Goal: Task Accomplishment & Management: Complete application form

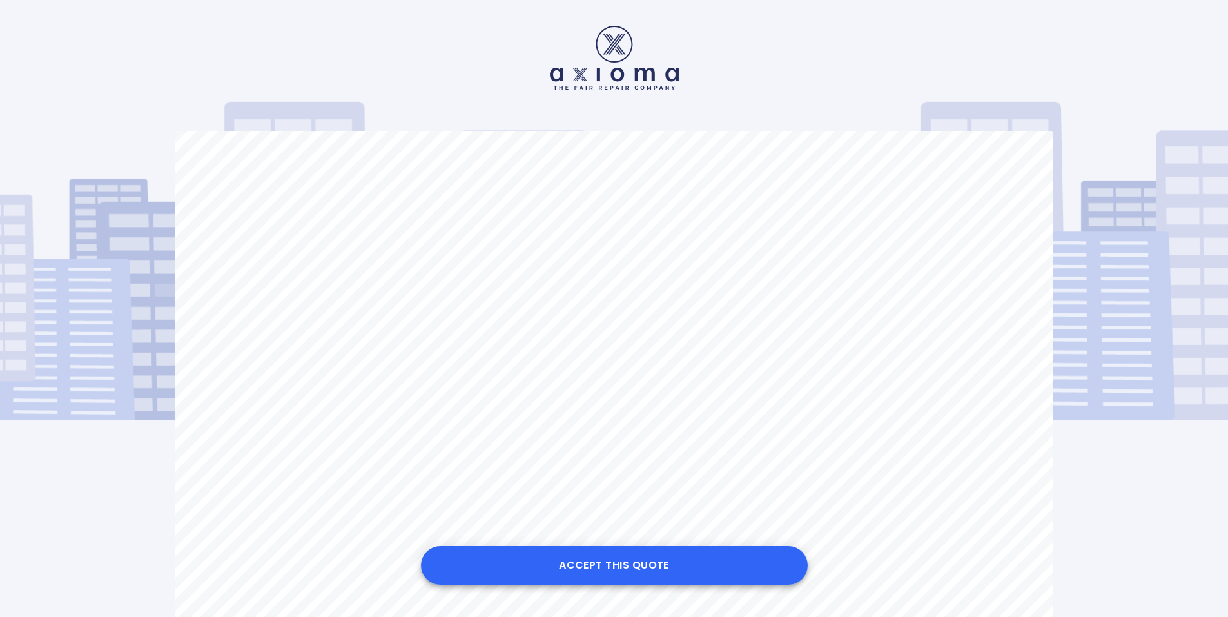
click at [618, 563] on button "Accept this Quote" at bounding box center [614, 565] width 387 height 39
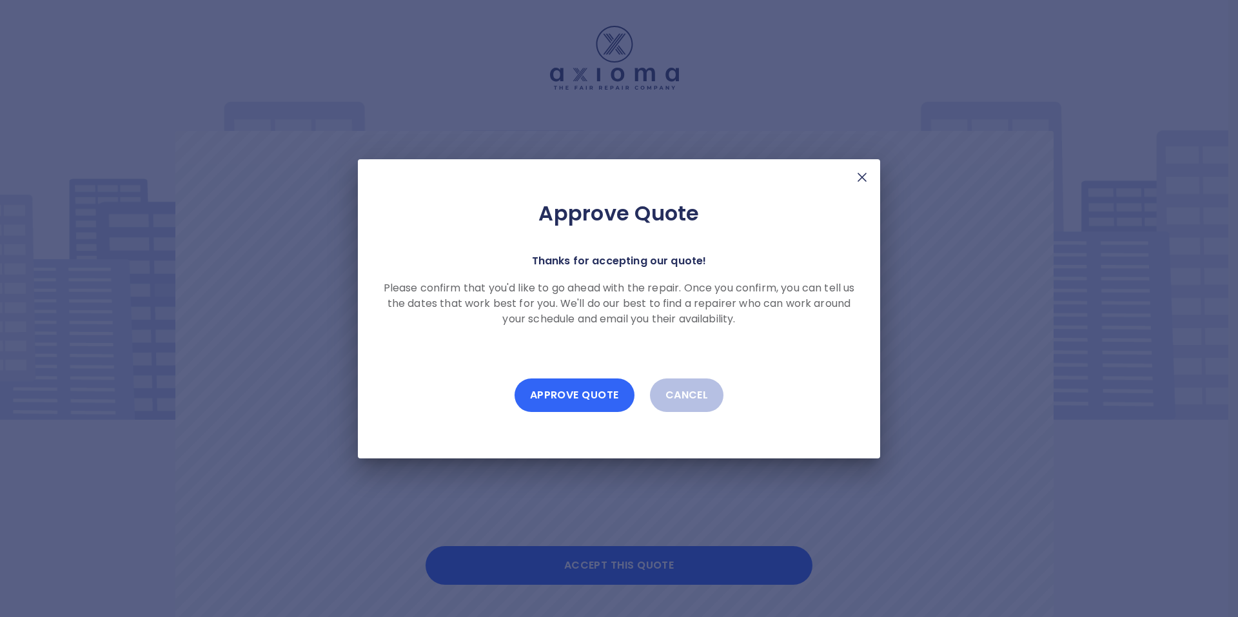
click at [553, 391] on button "Approve Quote" at bounding box center [574, 395] width 120 height 34
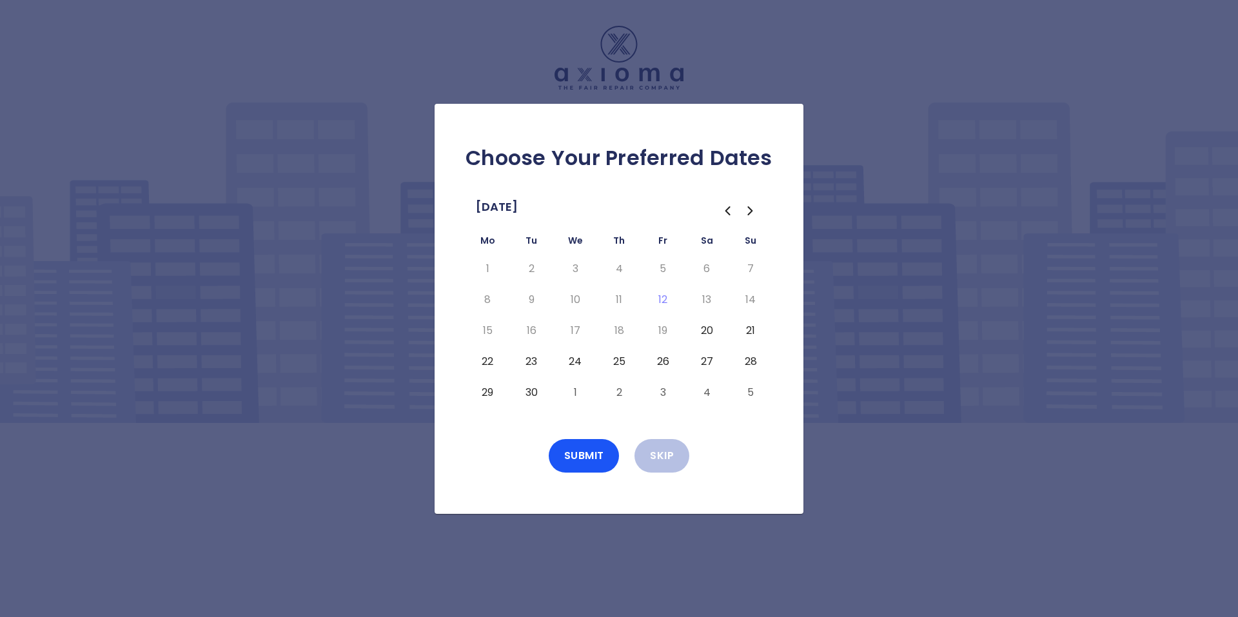
click at [489, 359] on button "22" at bounding box center [487, 361] width 23 height 21
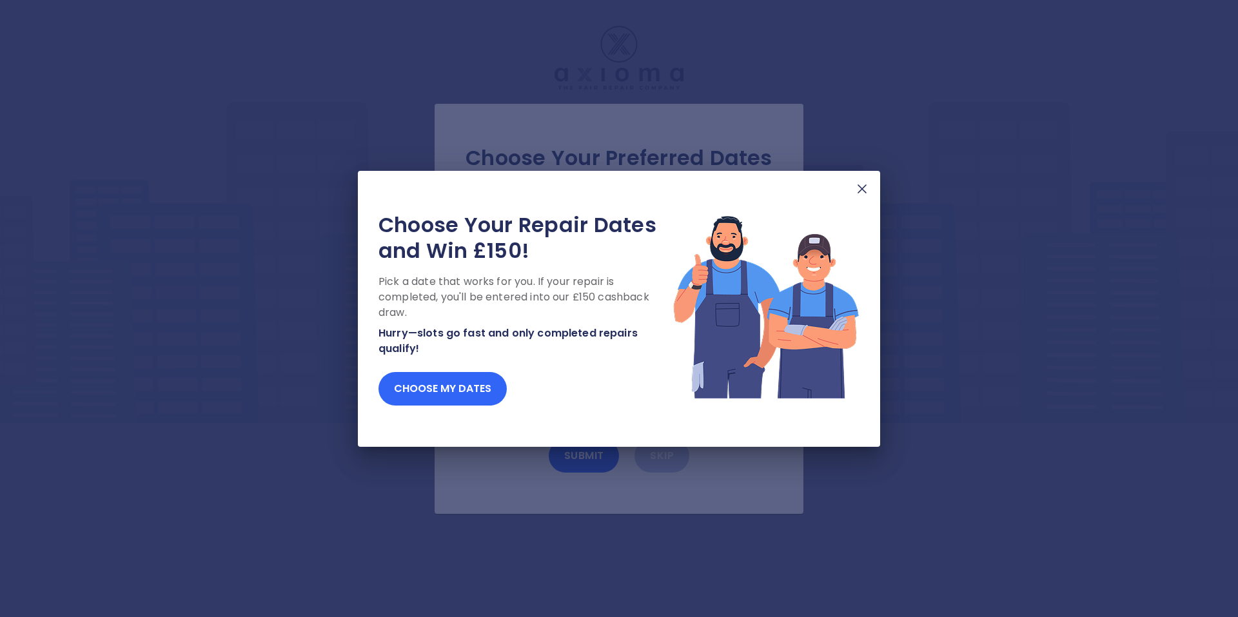
click at [454, 393] on button "Choose my dates" at bounding box center [442, 389] width 128 height 34
click at [463, 384] on button "Choose my dates" at bounding box center [442, 389] width 128 height 34
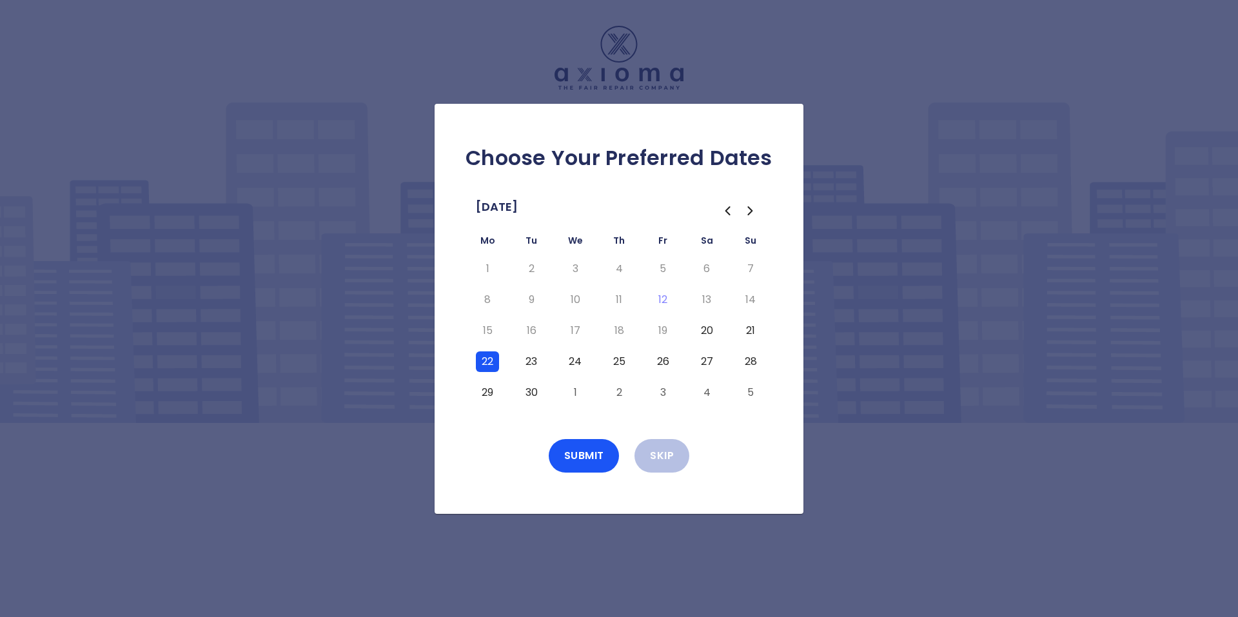
click at [522, 363] on button "23" at bounding box center [531, 361] width 23 height 21
click at [536, 364] on button "23" at bounding box center [531, 361] width 23 height 21
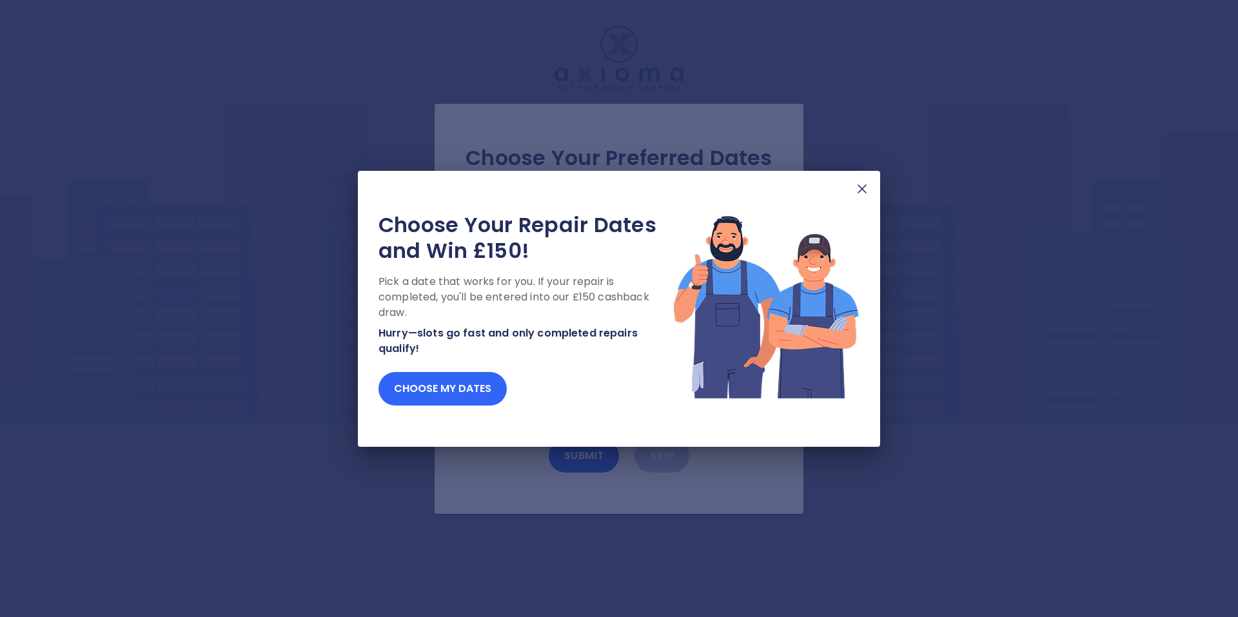
click at [430, 389] on button "Choose my dates" at bounding box center [442, 389] width 128 height 34
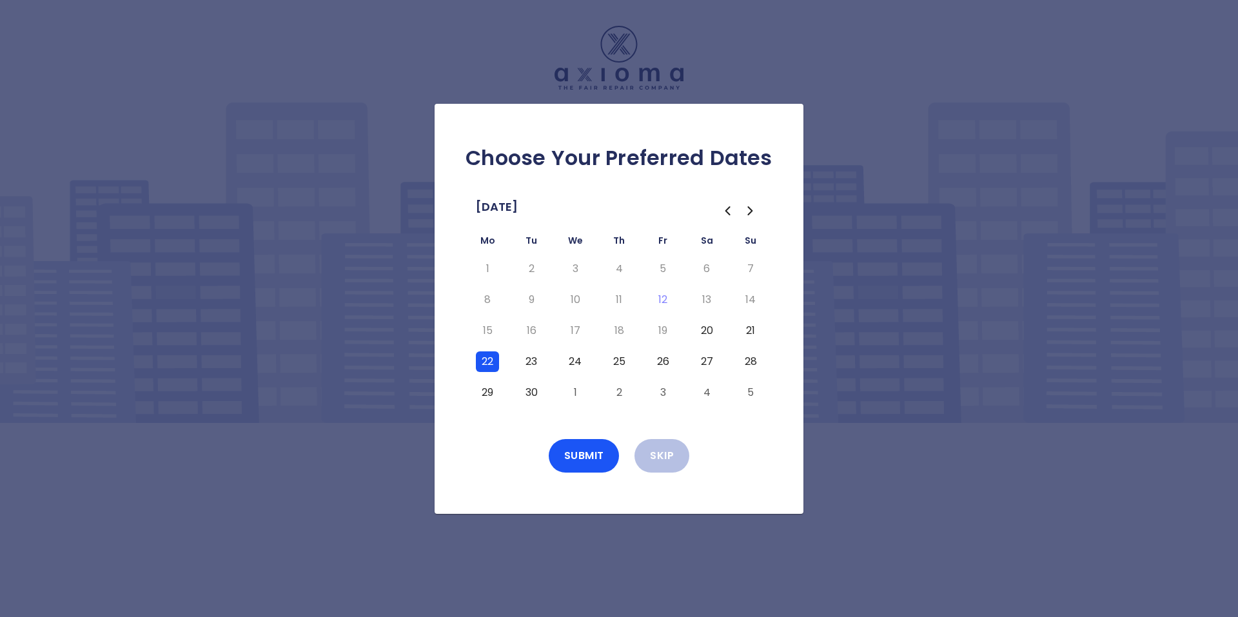
click at [713, 335] on button "20" at bounding box center [706, 330] width 23 height 21
click at [756, 328] on button "21" at bounding box center [750, 330] width 23 height 21
click at [537, 357] on button "23" at bounding box center [531, 361] width 23 height 21
click at [575, 356] on button "24" at bounding box center [574, 361] width 23 height 21
click at [580, 459] on button "Submit" at bounding box center [584, 456] width 71 height 34
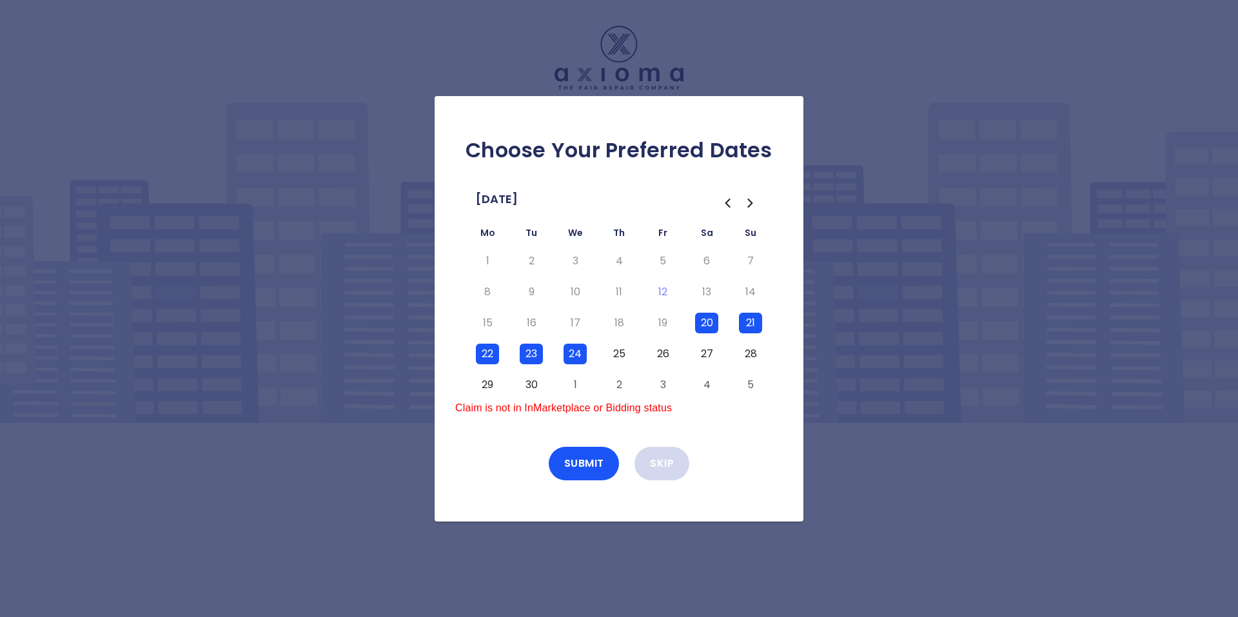
click at [659, 459] on button "Skip" at bounding box center [661, 464] width 55 height 34
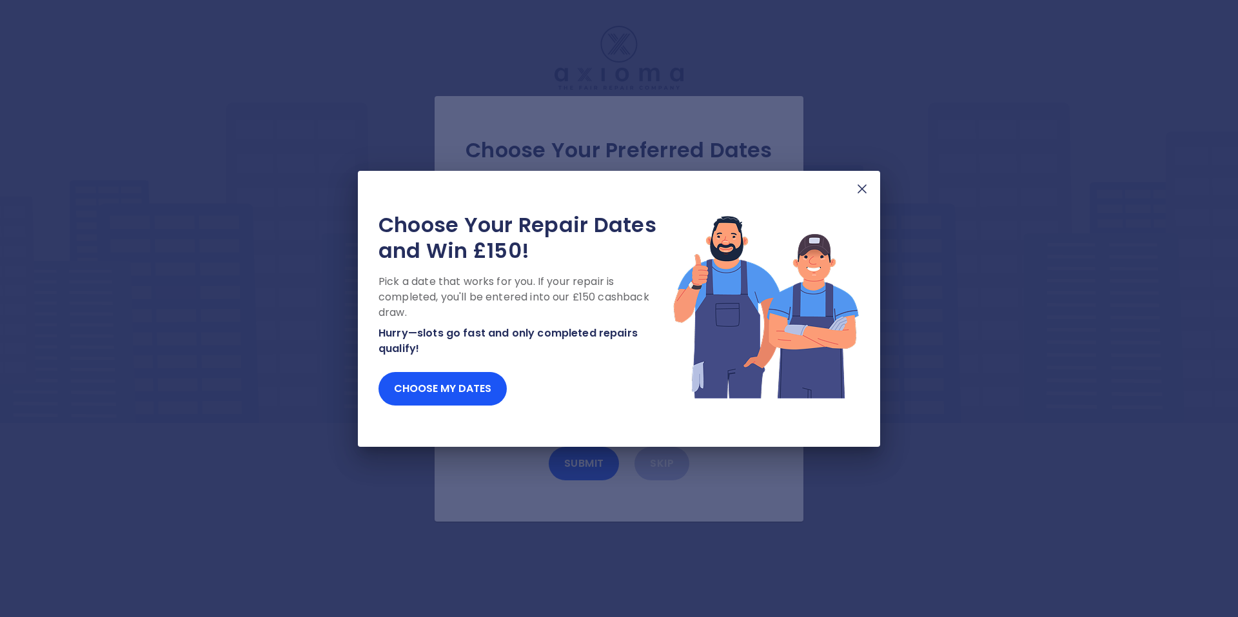
click at [861, 187] on img at bounding box center [861, 188] width 15 height 15
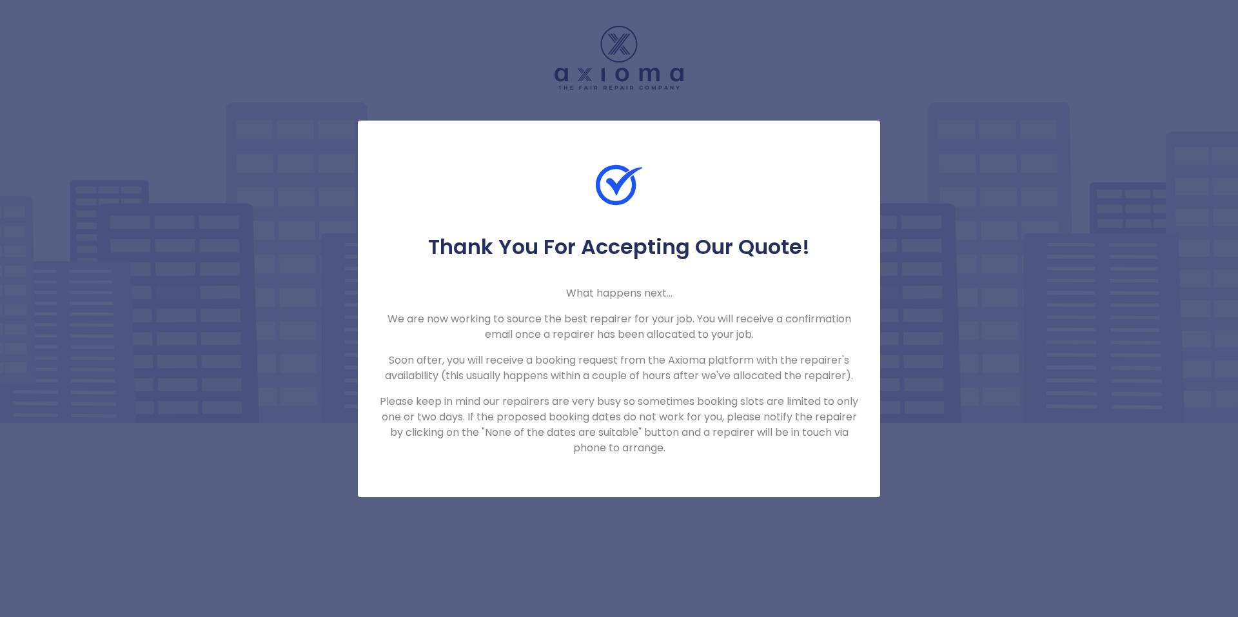
click at [931, 190] on div "Thank You For Accepting Our Quote! What happens next... We are now working to s…" at bounding box center [619, 308] width 1238 height 617
click at [599, 493] on div "Thank You For Accepting Our Quote! What happens next... We are now working to s…" at bounding box center [619, 309] width 522 height 376
click at [240, 113] on div "Thank You For Accepting Our Quote! What happens next... We are now working to s…" at bounding box center [619, 308] width 1238 height 617
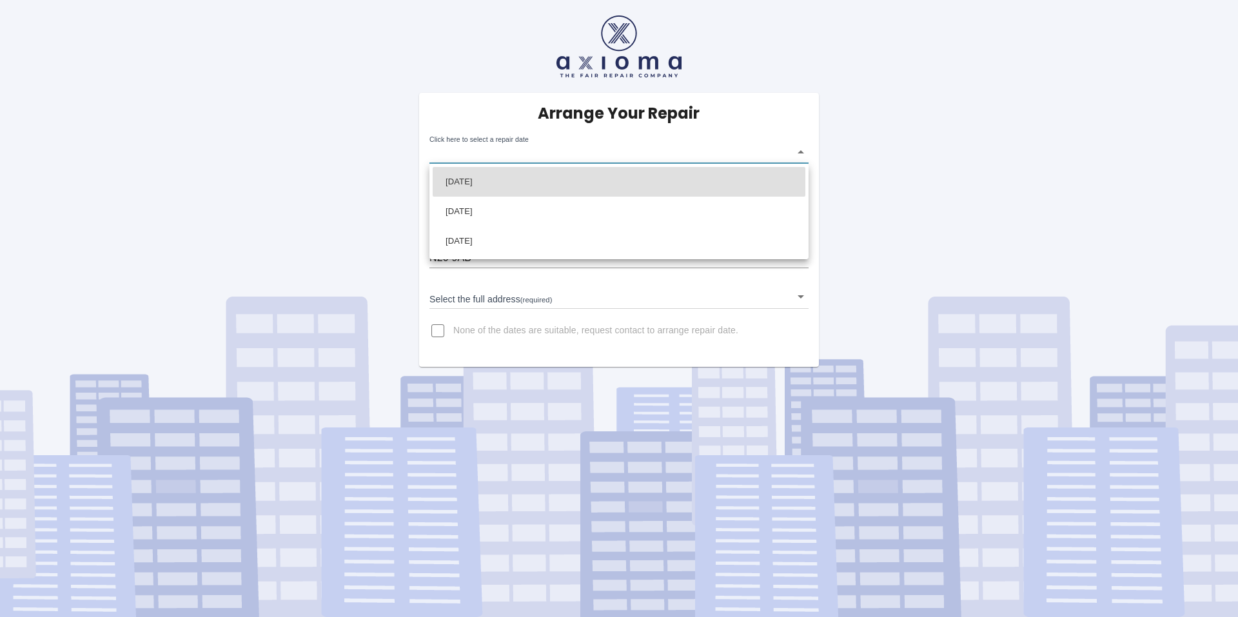
click at [514, 153] on body "Arrange Your Repair Click here to select a repair date ​ Phone Number   * 07891…" at bounding box center [619, 308] width 1238 height 617
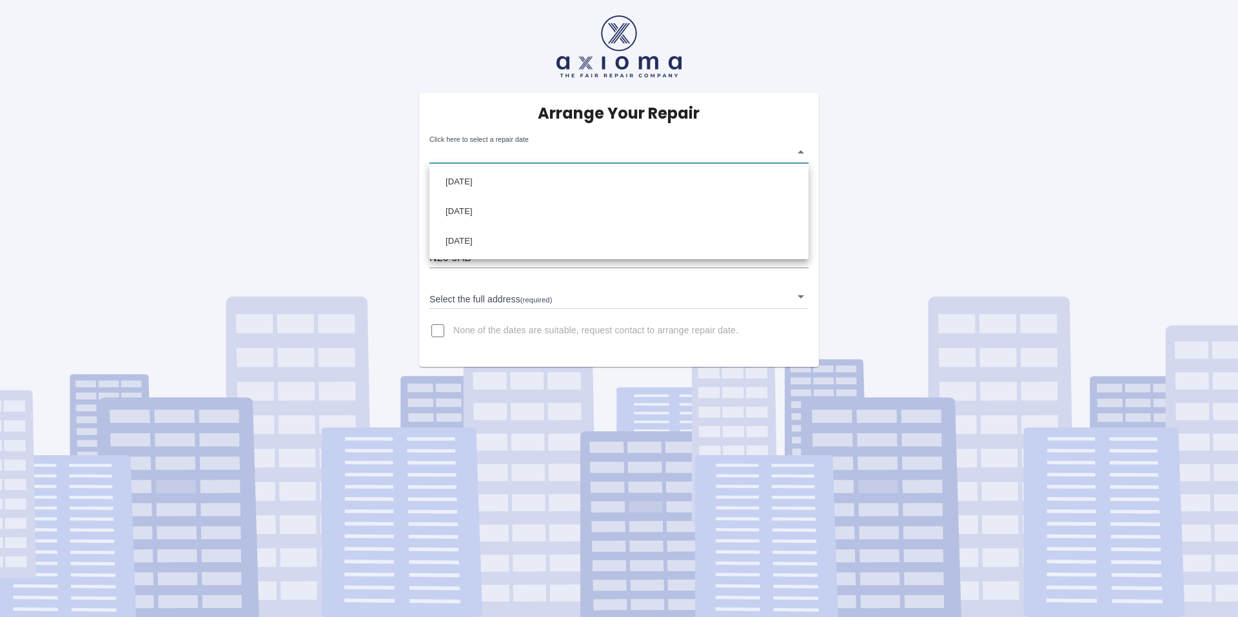
click at [514, 153] on div at bounding box center [619, 308] width 1238 height 617
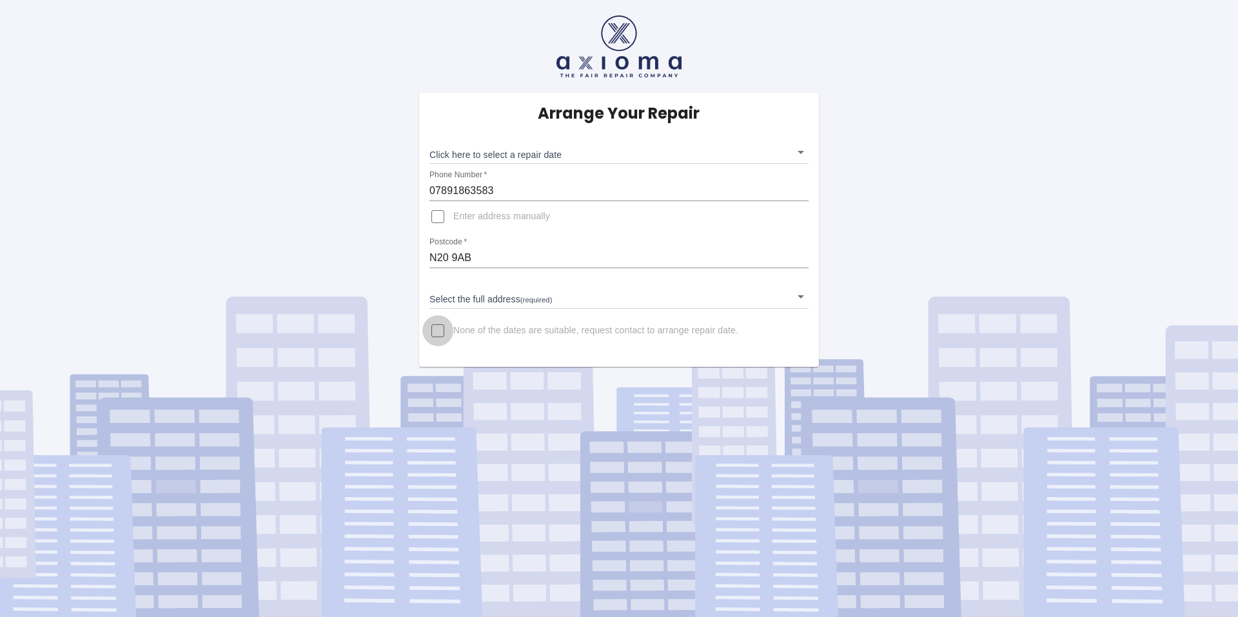
click at [436, 331] on input "None of the dates are suitable, request contact to arrange repair date." at bounding box center [437, 330] width 31 height 31
checkbox input "true"
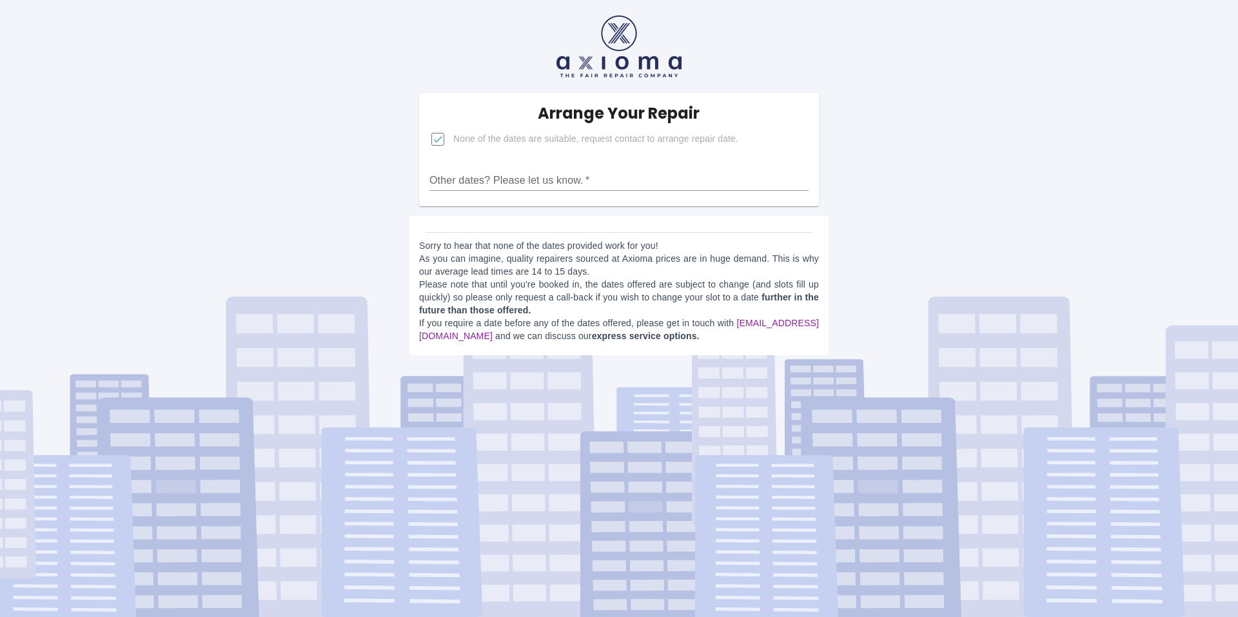
click at [467, 336] on link "[EMAIL_ADDRESS][DOMAIN_NAME]" at bounding box center [619, 329] width 400 height 23
click at [460, 178] on input "Other dates? Please let us know.   *" at bounding box center [618, 180] width 379 height 21
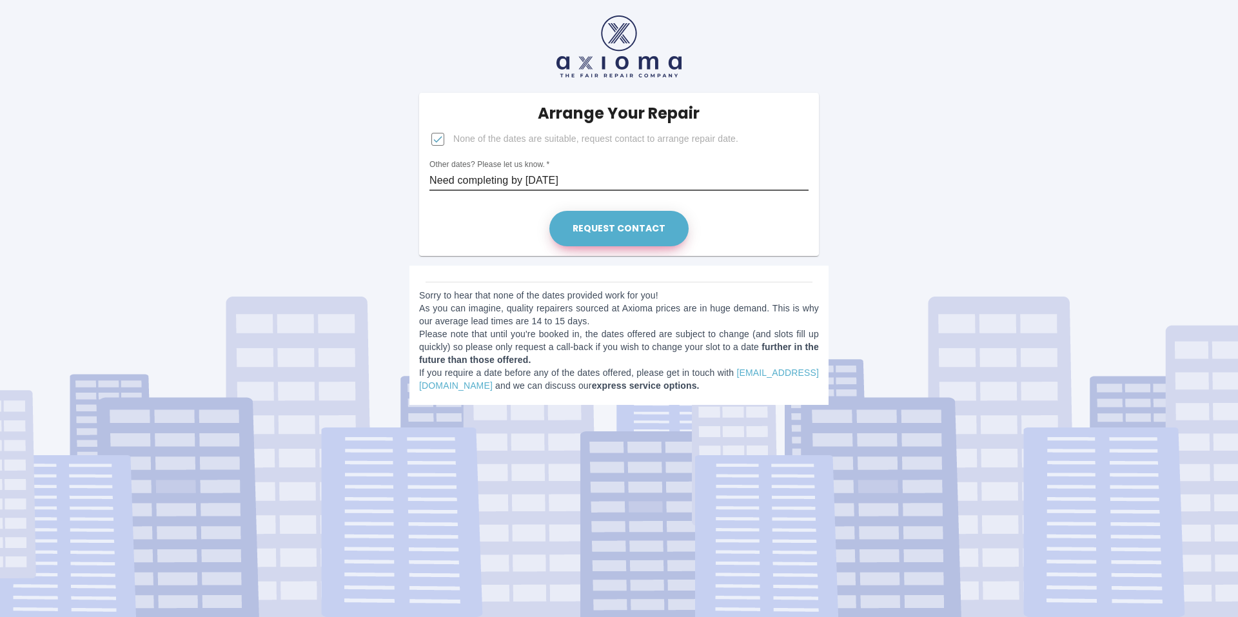
type input "Need completing by [DATE]"
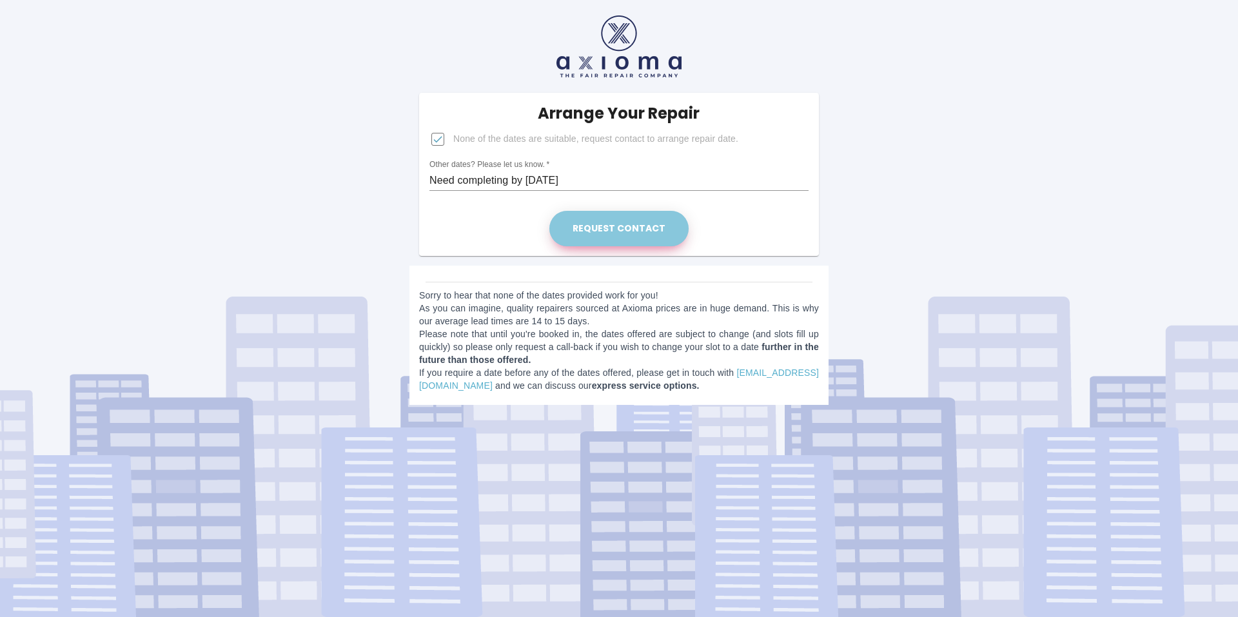
click at [636, 226] on button "Request contact" at bounding box center [618, 228] width 139 height 35
